Goal: Task Accomplishment & Management: Manage account settings

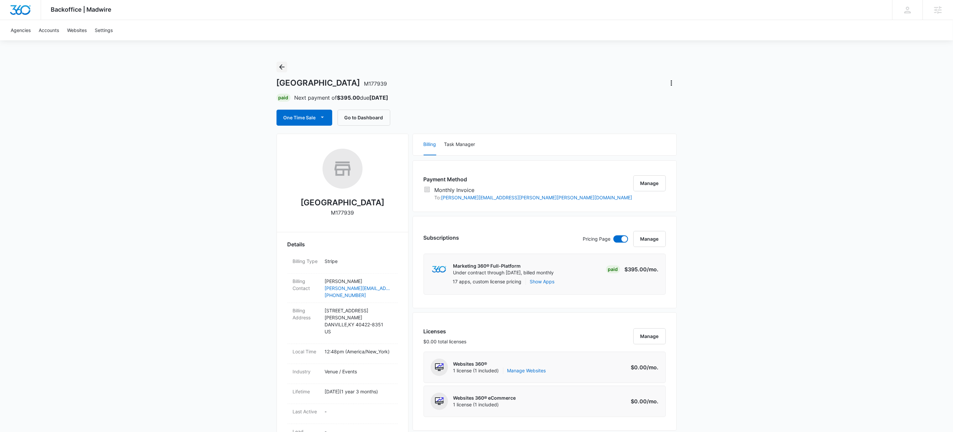
click at [278, 66] on icon "Back" at bounding box center [282, 67] width 8 height 8
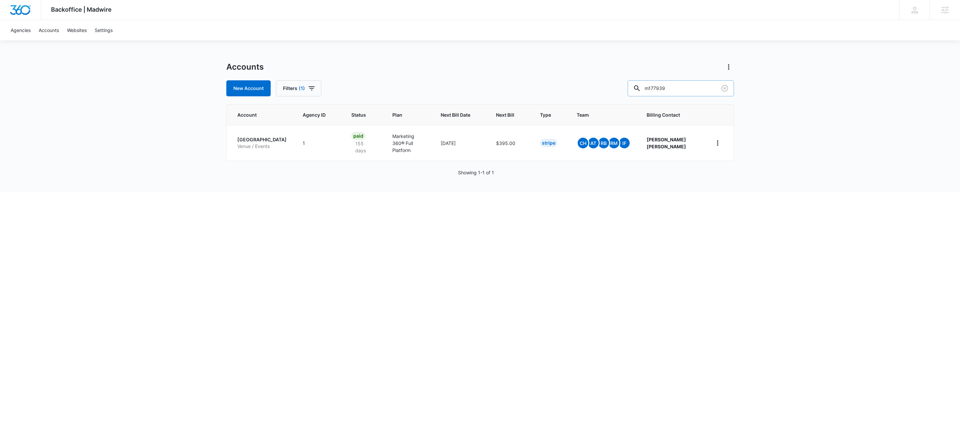
click at [689, 94] on input "m177939" at bounding box center [681, 88] width 106 height 16
paste input "M323322"
type input "M323322"
click at [249, 143] on p "eCommerce Store" at bounding box center [256, 146] width 39 height 7
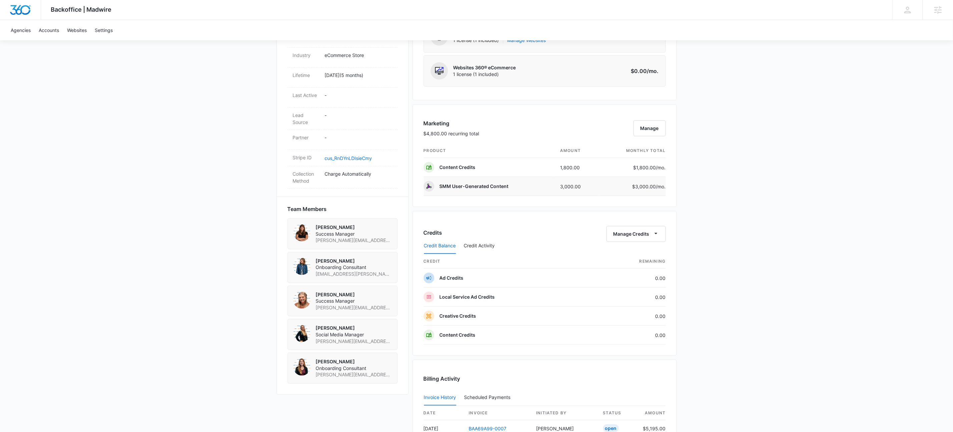
scroll to position [490, 0]
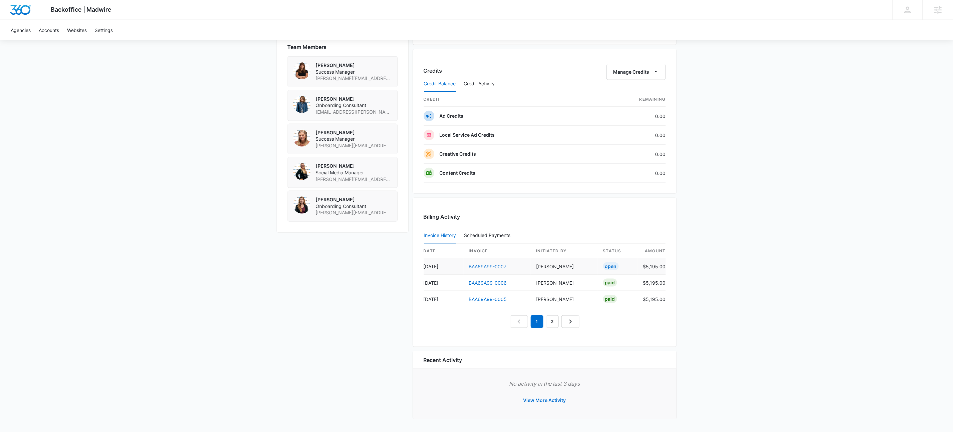
click at [494, 267] on link "BAA69A99-0007" at bounding box center [488, 267] width 38 height 6
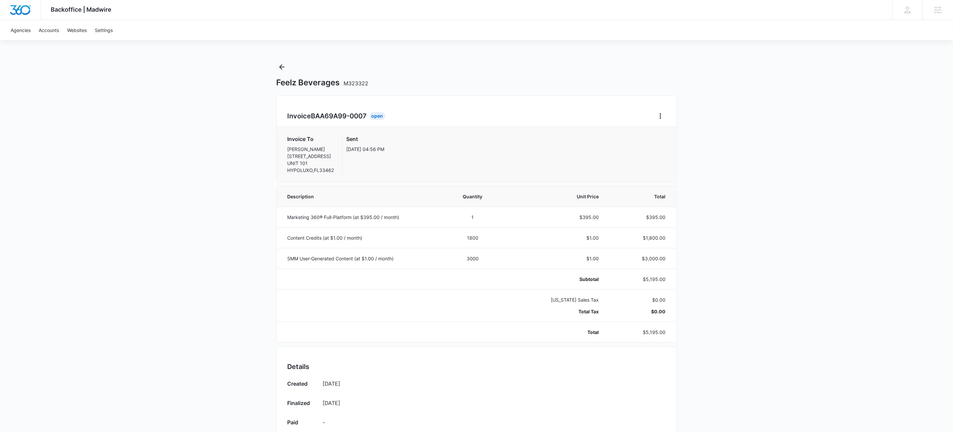
drag, startPoint x: 518, startPoint y: 82, endPoint x: 576, endPoint y: 105, distance: 63.0
click at [519, 82] on div "Feelz Beverages M323322" at bounding box center [476, 83] width 400 height 10
drag, startPoint x: 671, startPoint y: 115, endPoint x: 666, endPoint y: 118, distance: 6.4
click at [671, 115] on div "Invoice BAA69A99-0007 Open Invoice To [PERSON_NAME] [STREET_ADDRESS] Sent [DATE…" at bounding box center [476, 139] width 400 height 86
click at [662, 117] on icon "Home" at bounding box center [660, 116] width 8 height 8
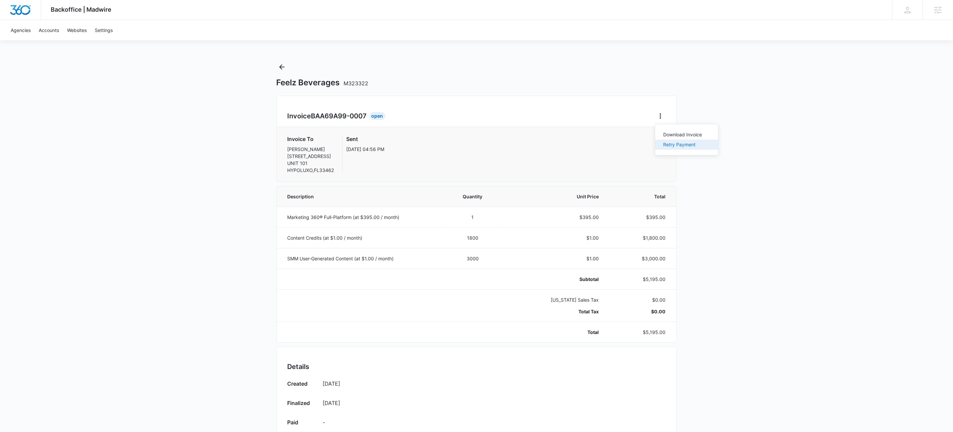
click at [675, 144] on div "Retry Payment" at bounding box center [682, 144] width 39 height 5
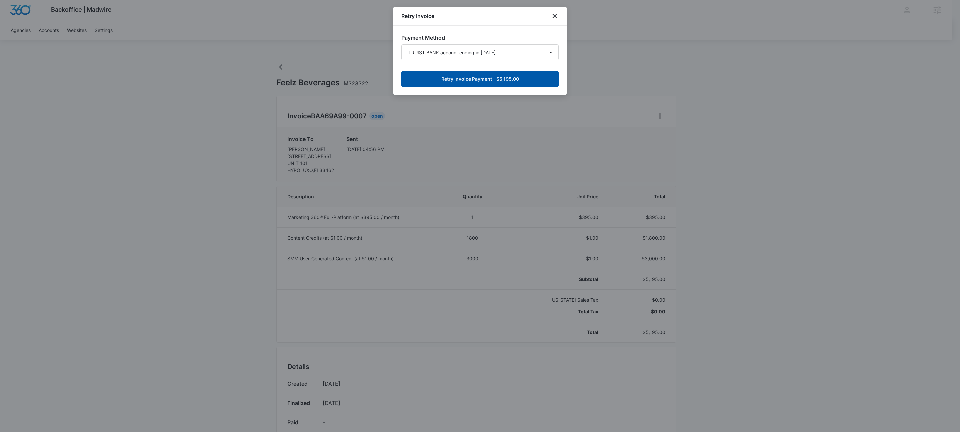
click at [499, 82] on button "Retry Invoice Payment - $5,195.00" at bounding box center [479, 79] width 157 height 16
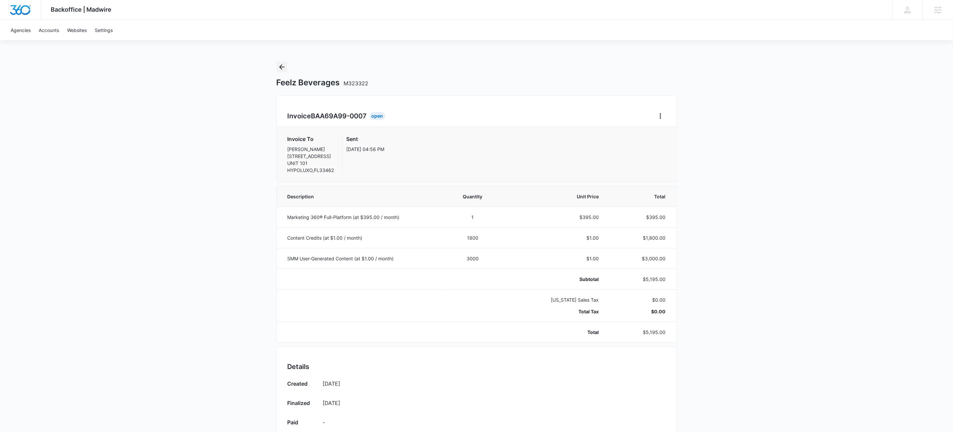
click at [278, 69] on icon "Back" at bounding box center [282, 67] width 8 height 8
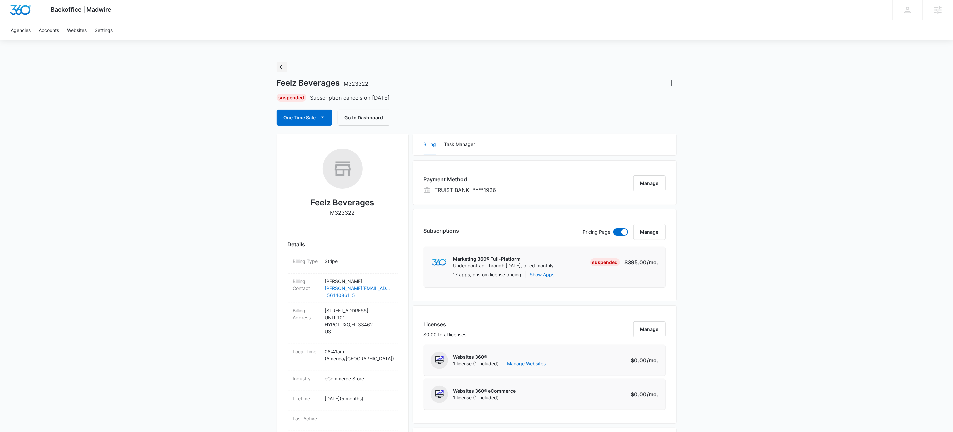
click at [282, 67] on icon "Back" at bounding box center [282, 67] width 8 height 8
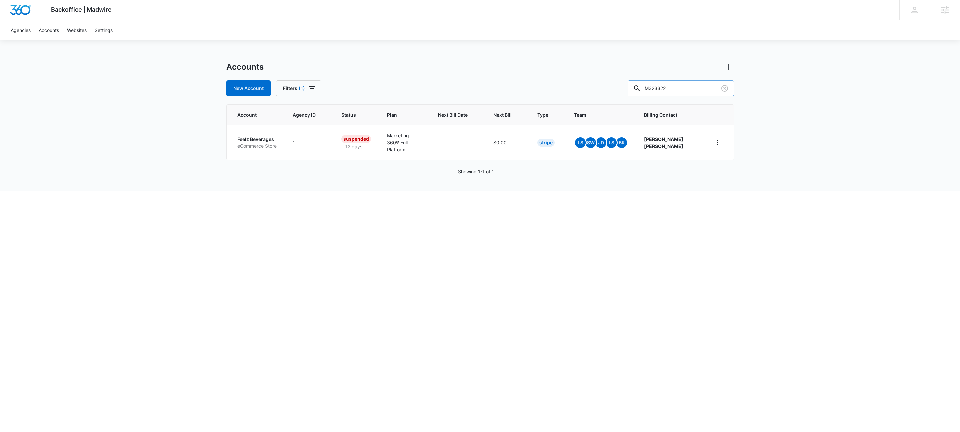
click at [682, 88] on input "M323322" at bounding box center [681, 88] width 106 height 16
type input "clp1014"
click at [256, 138] on p "[PERSON_NAME] - He12" at bounding box center [263, 139] width 52 height 13
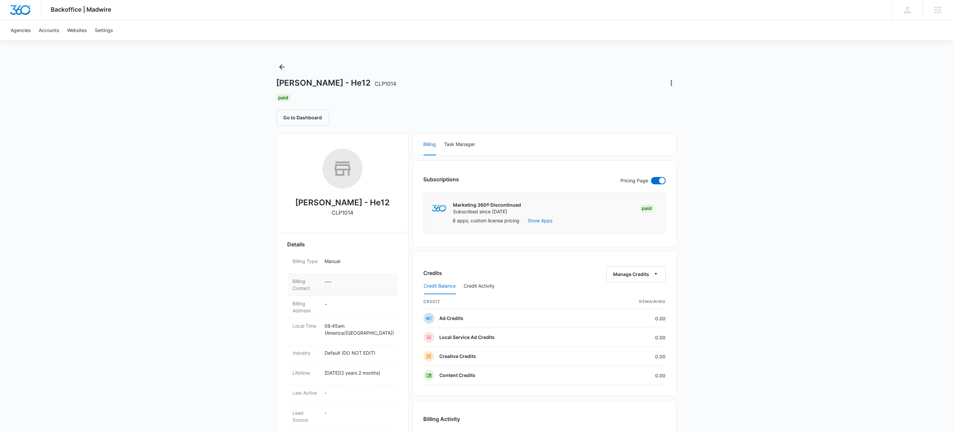
scroll to position [205, 0]
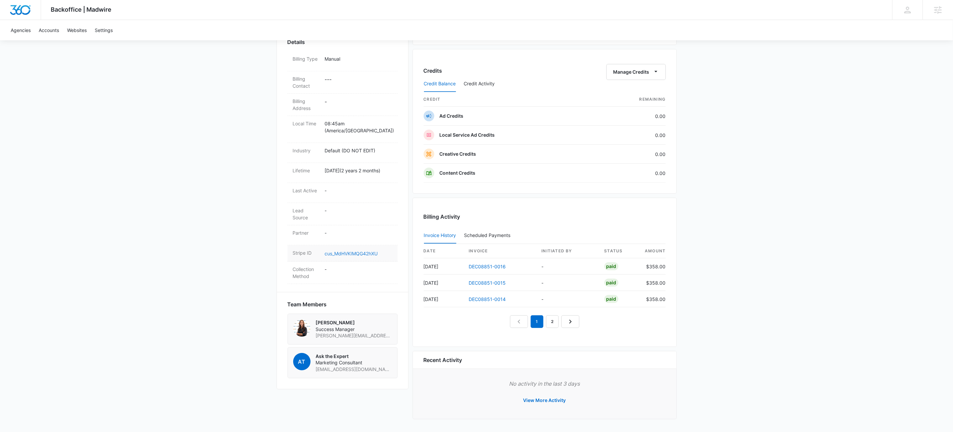
click at [340, 251] on link "cus_MdHVKIMQG42hXU" at bounding box center [351, 254] width 53 height 6
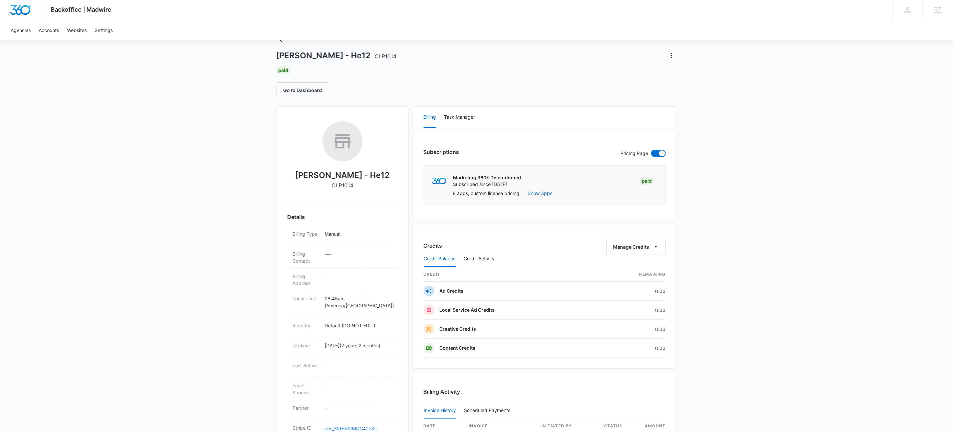
scroll to position [0, 0]
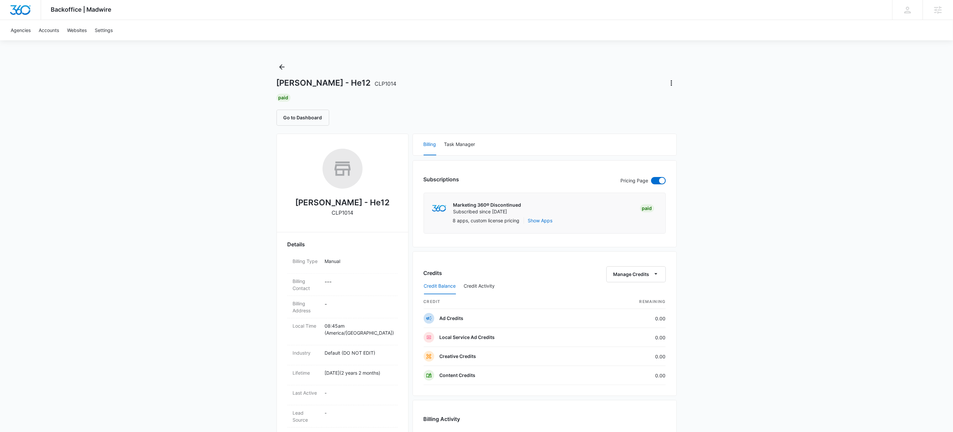
click at [285, 73] on div "[PERSON_NAME] - He12 CLP1014 Paid Go to Dashboard" at bounding box center [476, 94] width 400 height 64
click at [282, 73] on div "[PERSON_NAME] - He12 CLP1014 Paid Go to Dashboard" at bounding box center [476, 94] width 400 height 64
click at [280, 69] on icon "Back" at bounding box center [282, 67] width 8 height 8
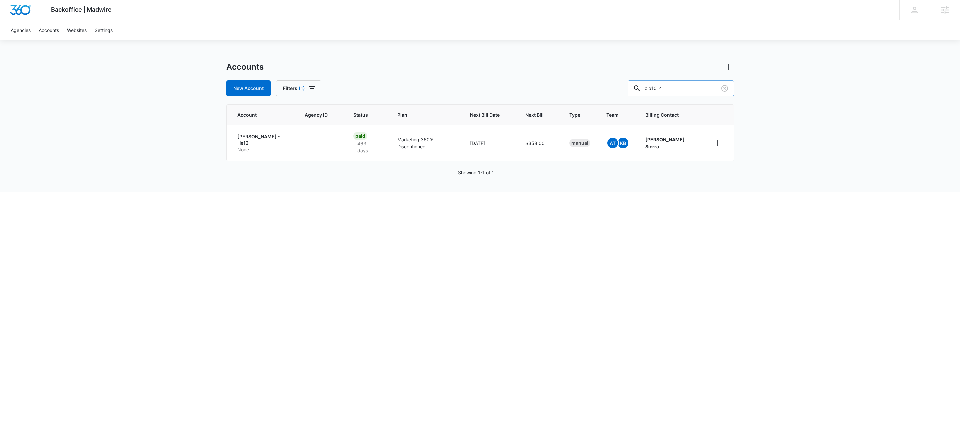
click at [692, 89] on input "clp1014" at bounding box center [681, 88] width 106 height 16
paste input "M323837"
type input "M323837"
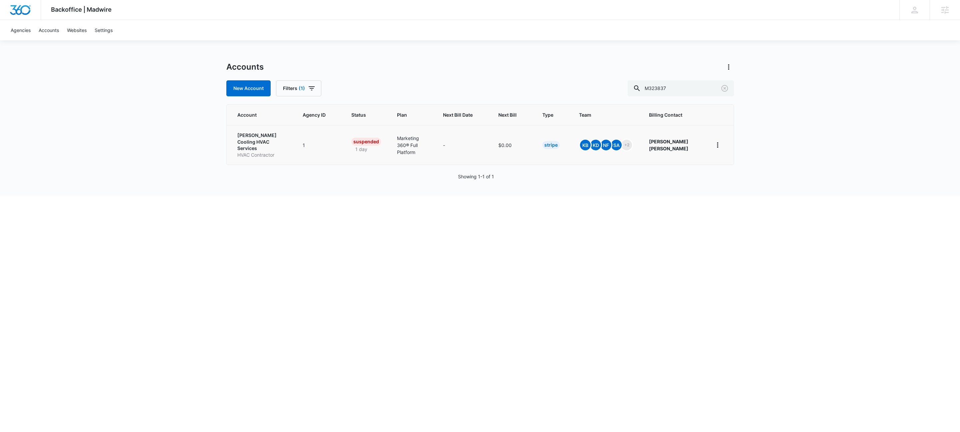
click at [256, 144] on p "[PERSON_NAME] Cooling HVAC Services" at bounding box center [262, 142] width 50 height 20
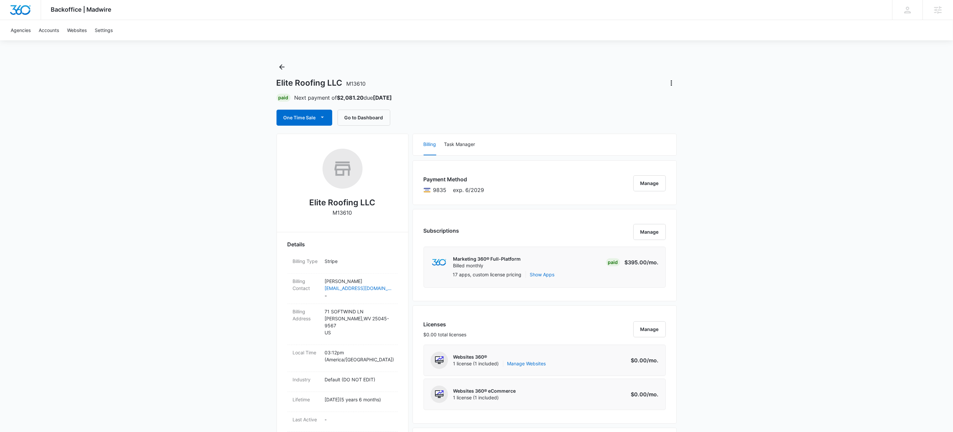
click at [428, 93] on div "Elite Roofing LLC M13610 Paid Next payment of $2,081.20 due Sep 7 One Time Sale…" at bounding box center [476, 94] width 400 height 64
click at [474, 101] on div "Elite Roofing LLC M13610 Paid Next payment of $2,081.20 due Sep 7 One Time Sale…" at bounding box center [476, 94] width 400 height 64
drag, startPoint x: 264, startPoint y: 67, endPoint x: 282, endPoint y: 67, distance: 18.3
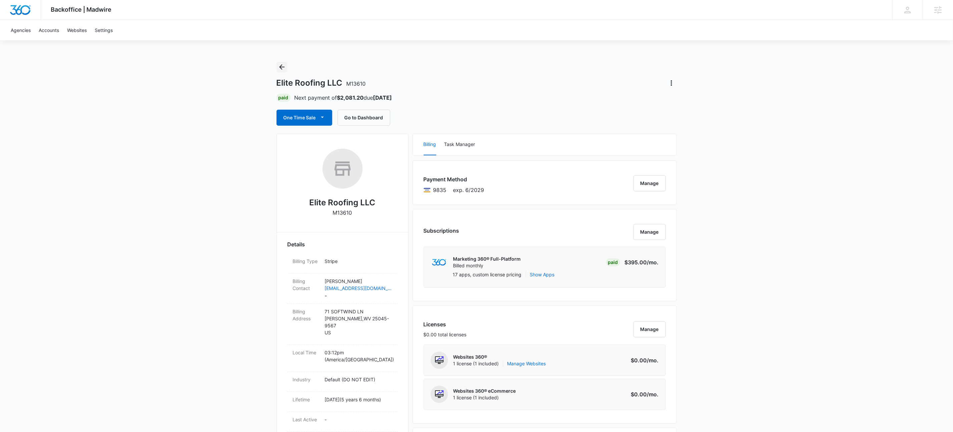
click at [287, 67] on button "Back" at bounding box center [281, 67] width 11 height 11
